Goal: Register for event/course

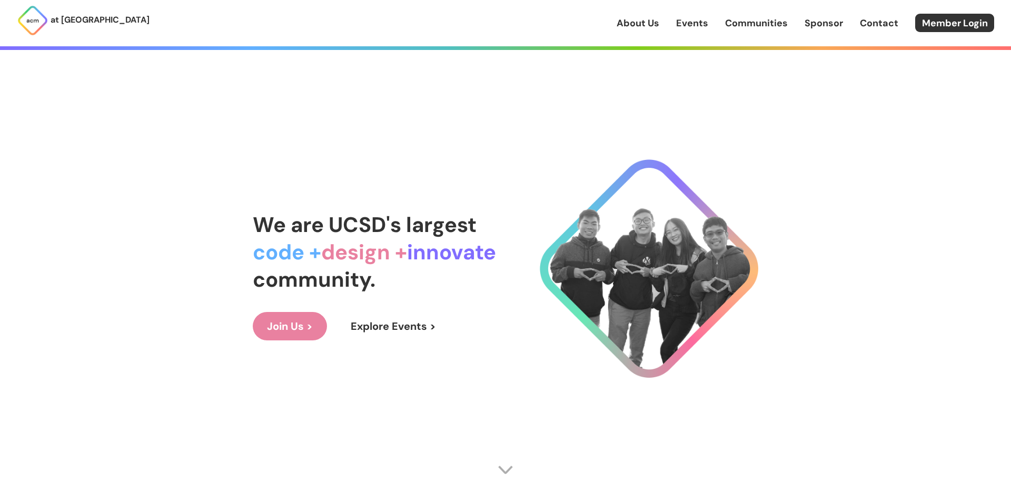
click at [363, 326] on link "Explore Events >" at bounding box center [393, 326] width 114 height 28
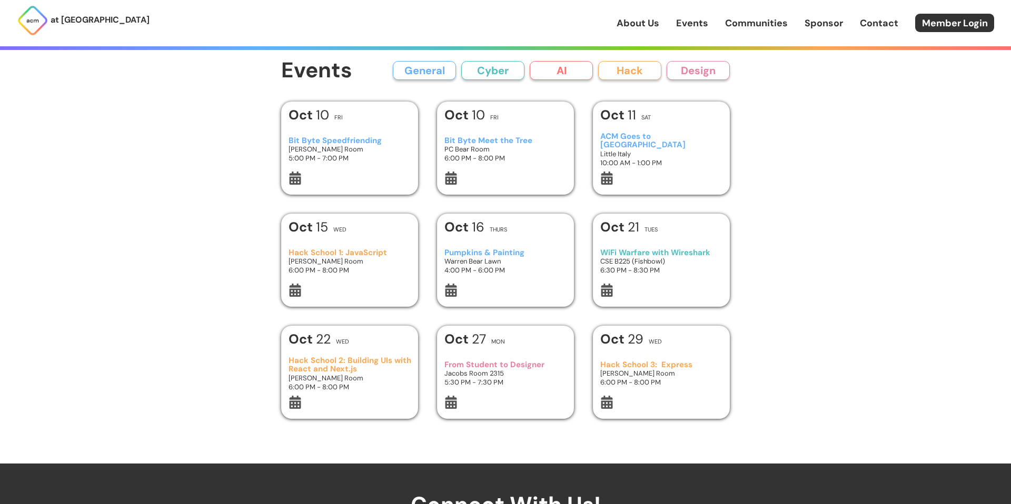
click at [476, 173] on div at bounding box center [505, 180] width 123 height 16
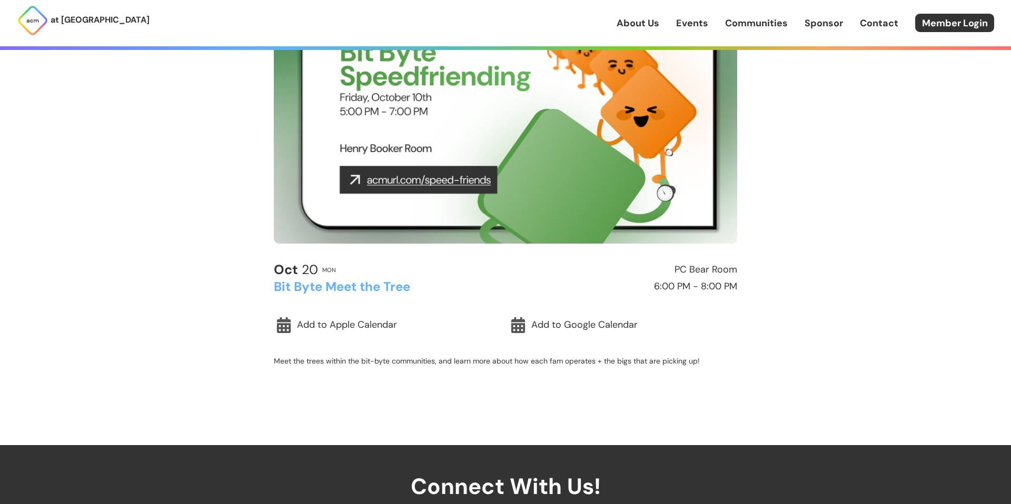
scroll to position [133, 0]
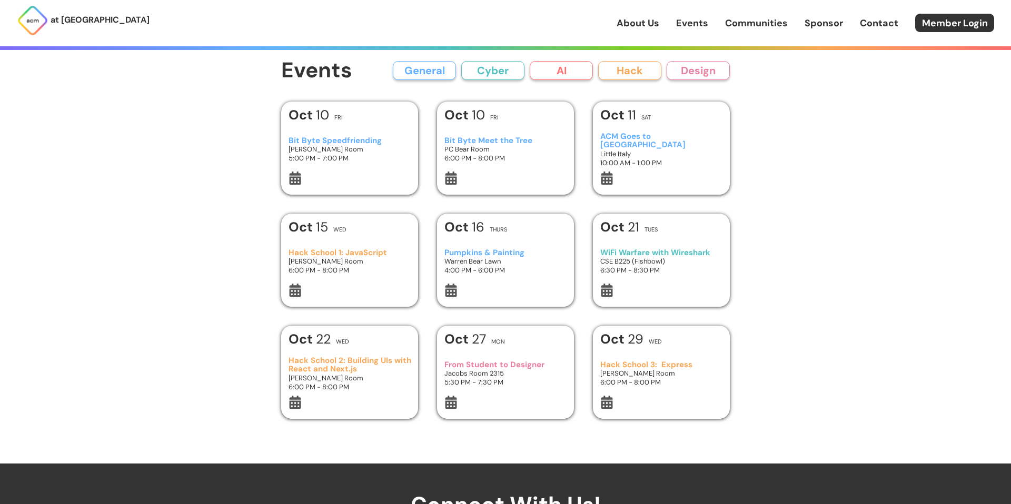
click at [360, 143] on h3 "Bit Byte Speedfriending" at bounding box center [349, 140] width 123 height 9
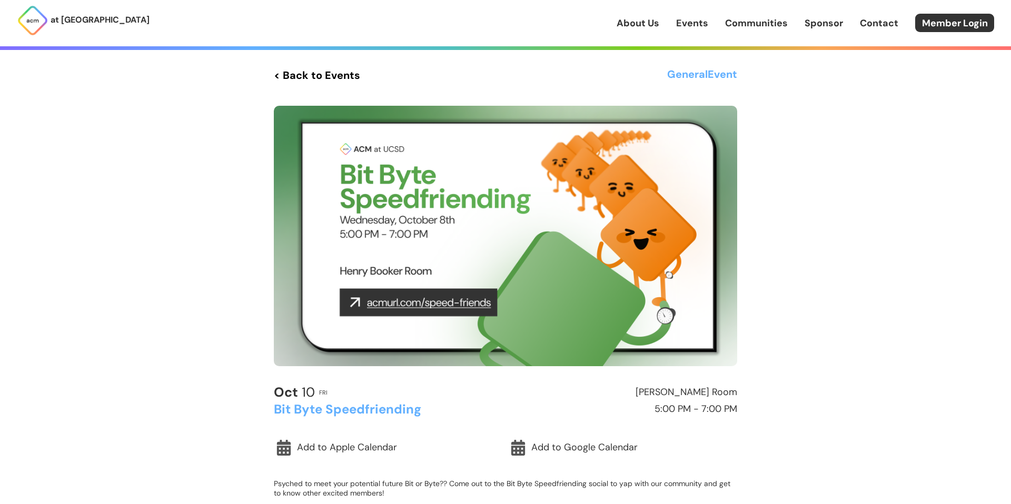
scroll to position [35, 0]
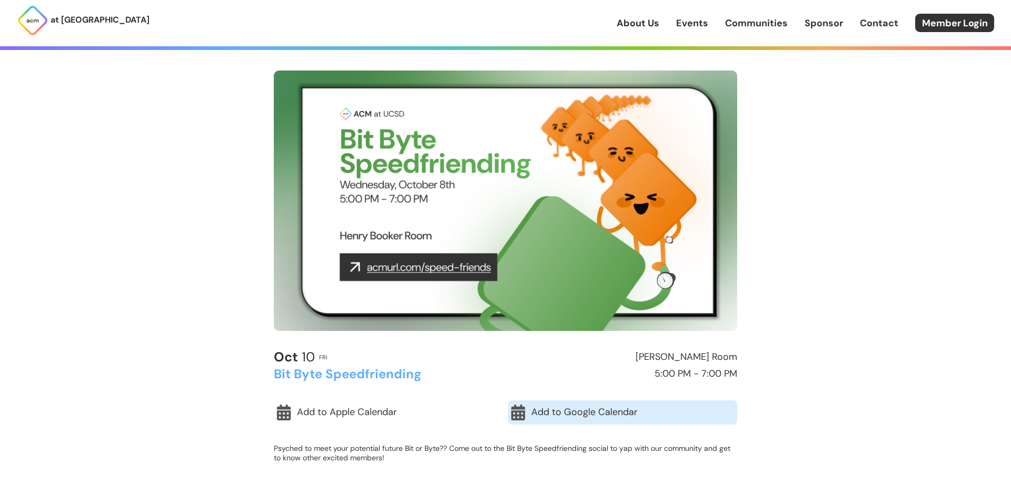
click at [579, 414] on link "Add to Google Calendar" at bounding box center [622, 413] width 229 height 24
click at [644, 20] on link "About Us" at bounding box center [637, 23] width 43 height 14
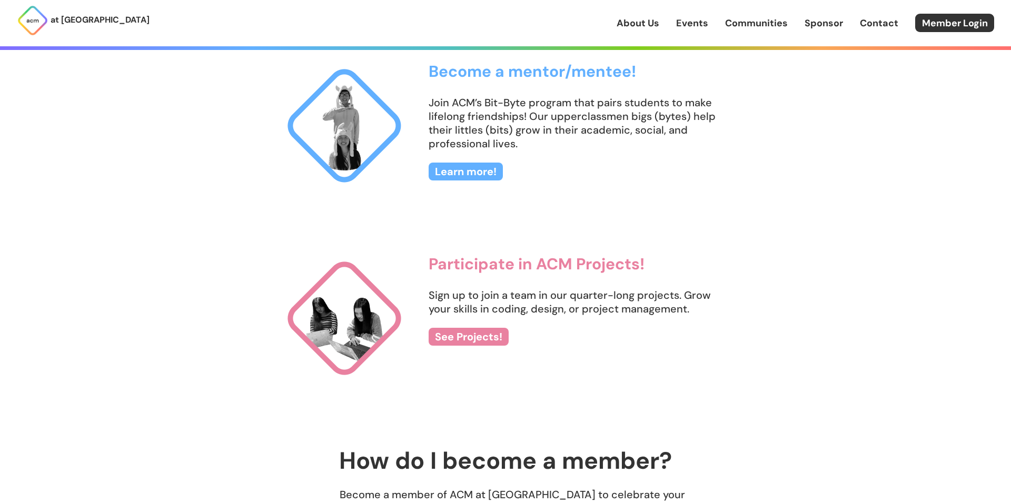
scroll to position [1098, 0]
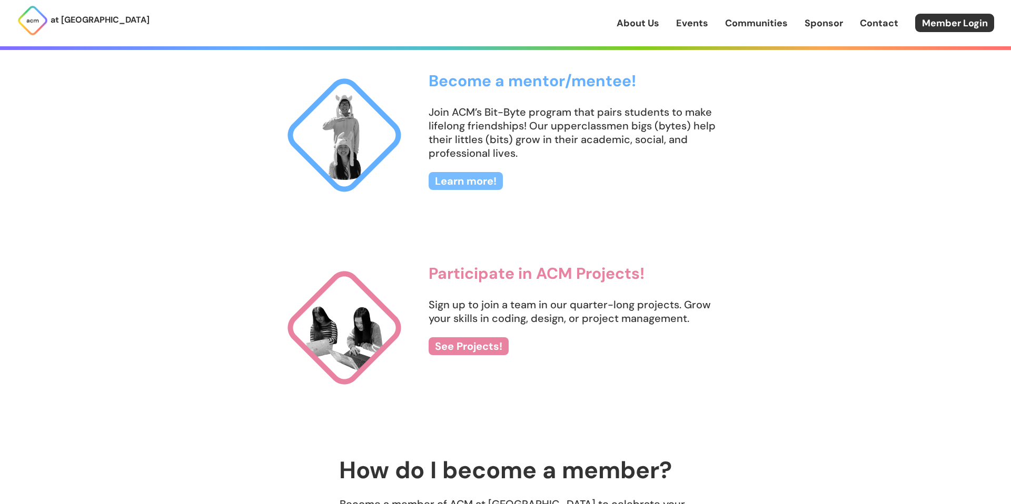
click at [471, 187] on link "Learn more!" at bounding box center [465, 181] width 74 height 18
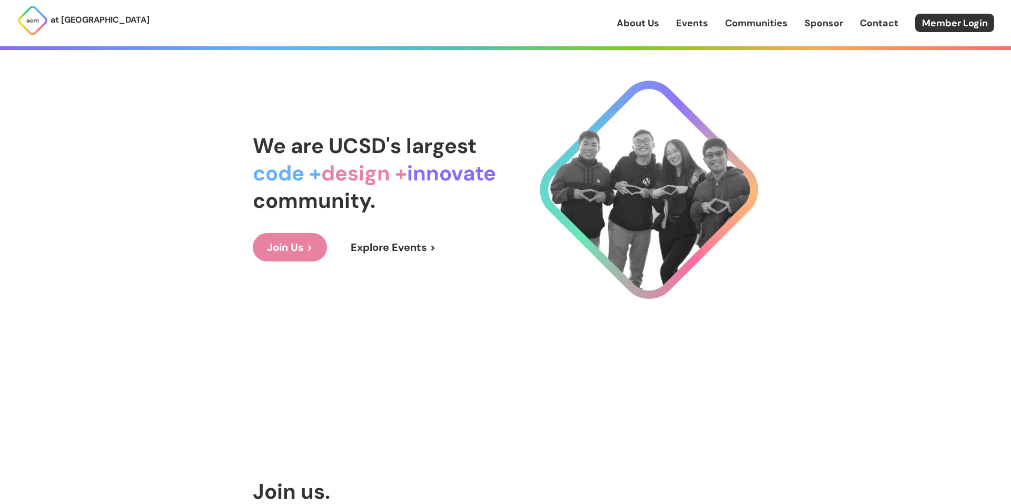
click at [653, 16] on link "About Us" at bounding box center [637, 23] width 43 height 14
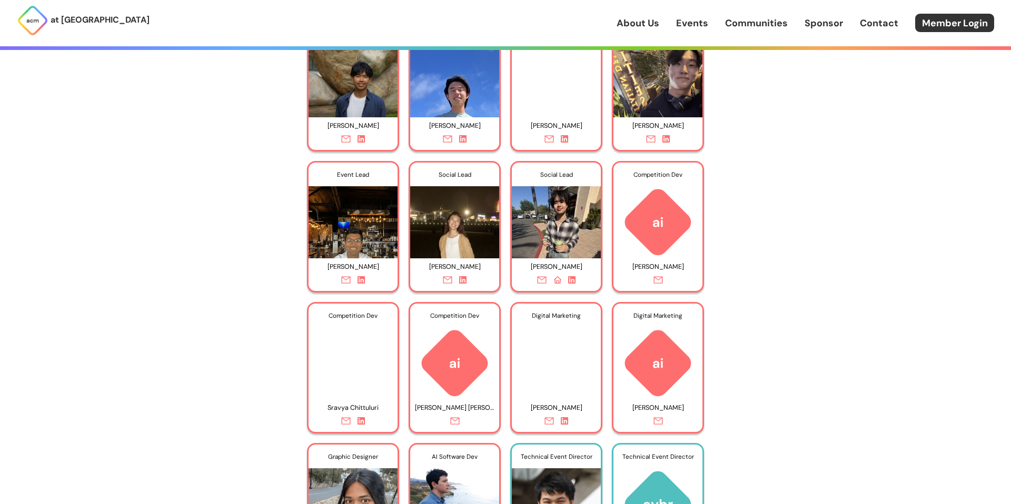
scroll to position [4030, 0]
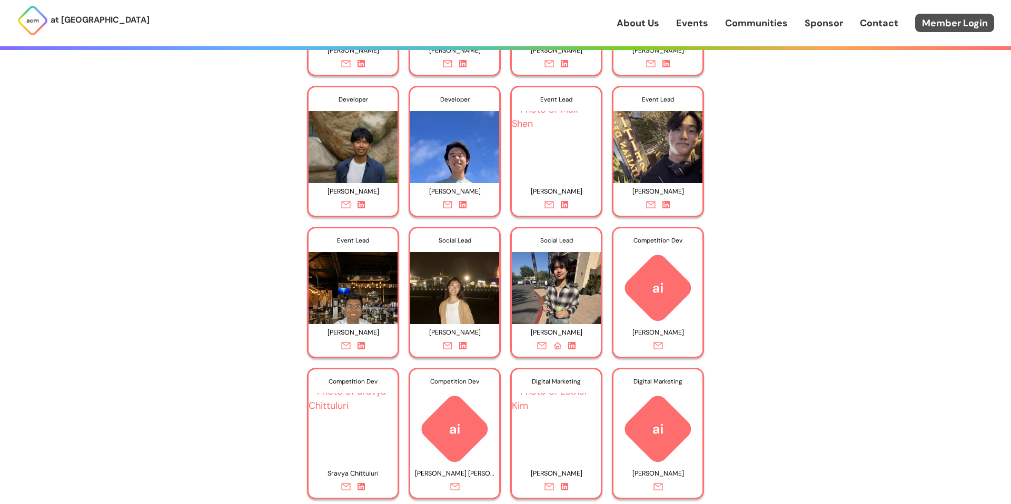
click at [939, 23] on link "Member Login" at bounding box center [954, 23] width 79 height 18
